Goal: Task Accomplishment & Management: Use online tool/utility

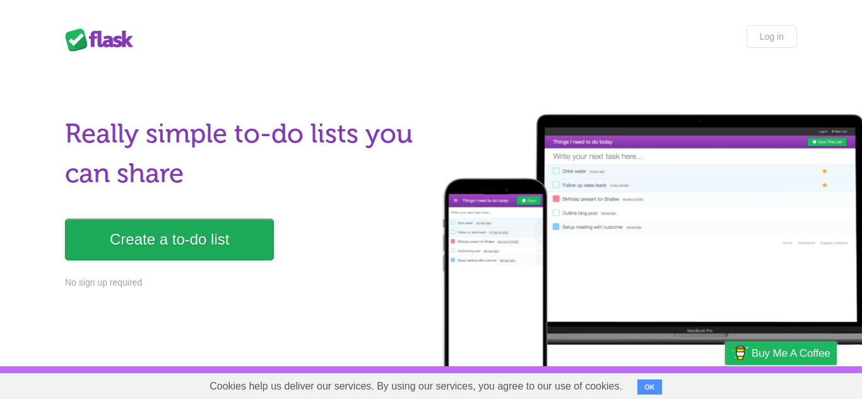
click at [239, 238] on link "Create a to-do list" at bounding box center [169, 240] width 209 height 42
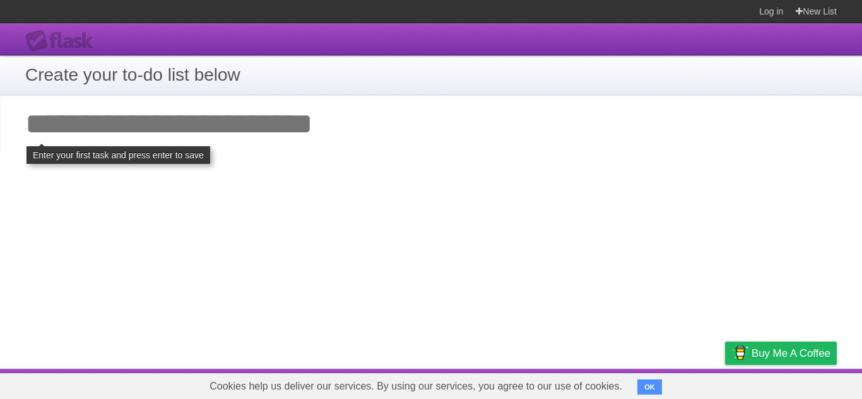
click at [385, 145] on input "Add your first task" at bounding box center [431, 124] width 862 height 58
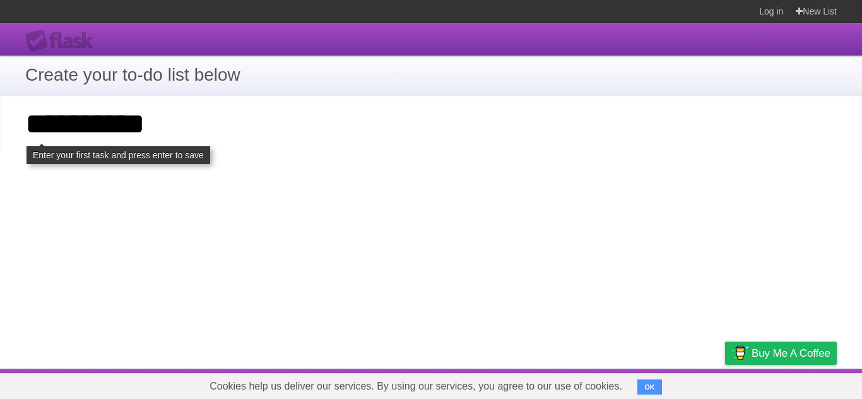
type input "*********"
click input "**********" at bounding box center [0, 0] width 0 height 0
